Goal: Find specific page/section: Find specific page/section

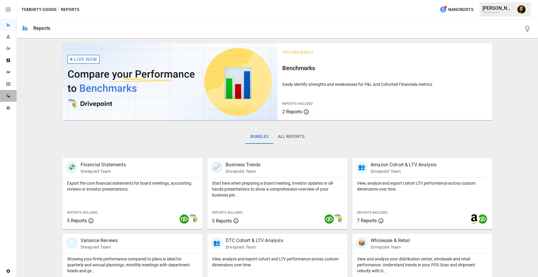
click at [9, 98] on div "Data Sources" at bounding box center [8, 96] width 17 height 12
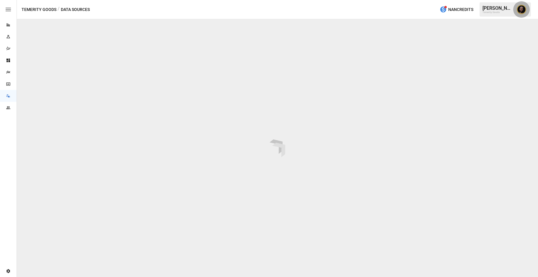
click at [522, 11] on img "Ciaran Nugent" at bounding box center [521, 9] width 9 height 9
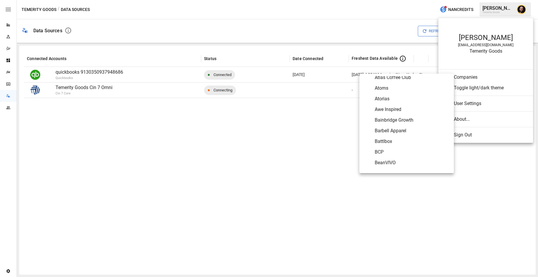
scroll to position [322, 0]
click at [385, 129] on span "BRĒZ" at bounding box center [412, 131] width 74 height 7
